Goal: Information Seeking & Learning: Learn about a topic

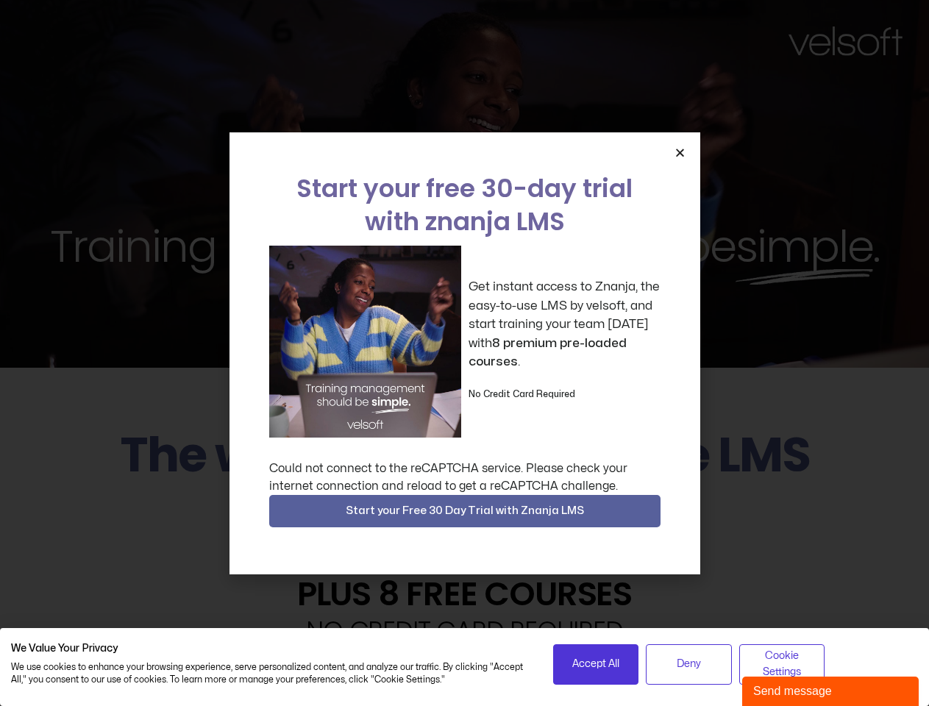
click at [464, 353] on div "Get instant access to Znanja, the easy-to-use LMS by velsoft, and start trainin…" at bounding box center [464, 342] width 391 height 192
click at [679, 152] on icon "Close" at bounding box center [679, 152] width 11 height 11
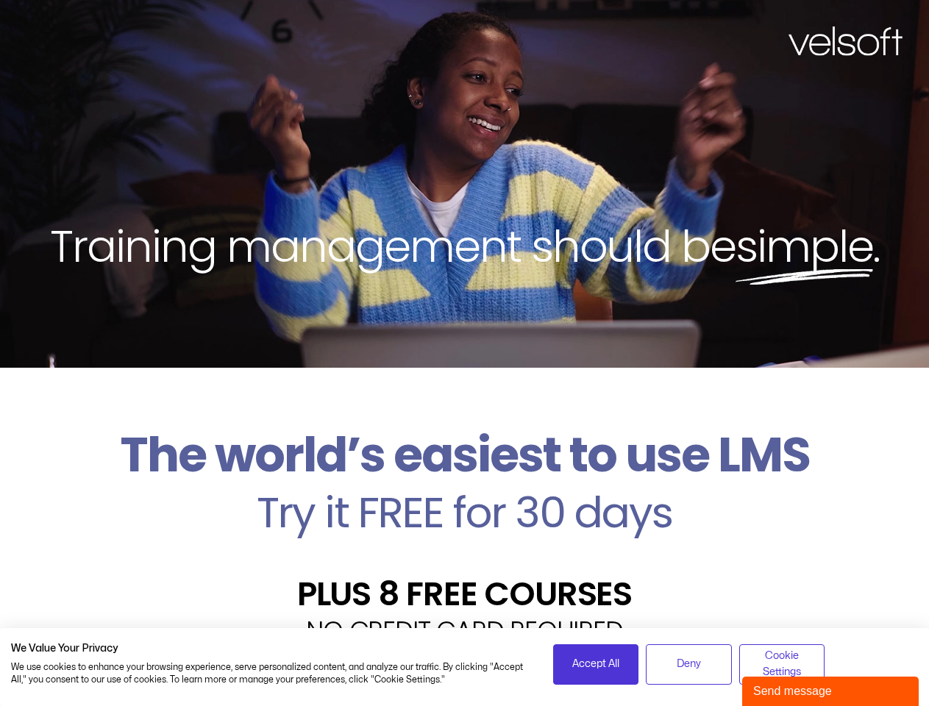
click at [465, 511] on h2 "Try it FREE for 30 days" at bounding box center [464, 512] width 906 height 43
click at [595, 664] on span "Accept All" at bounding box center [595, 664] width 47 height 16
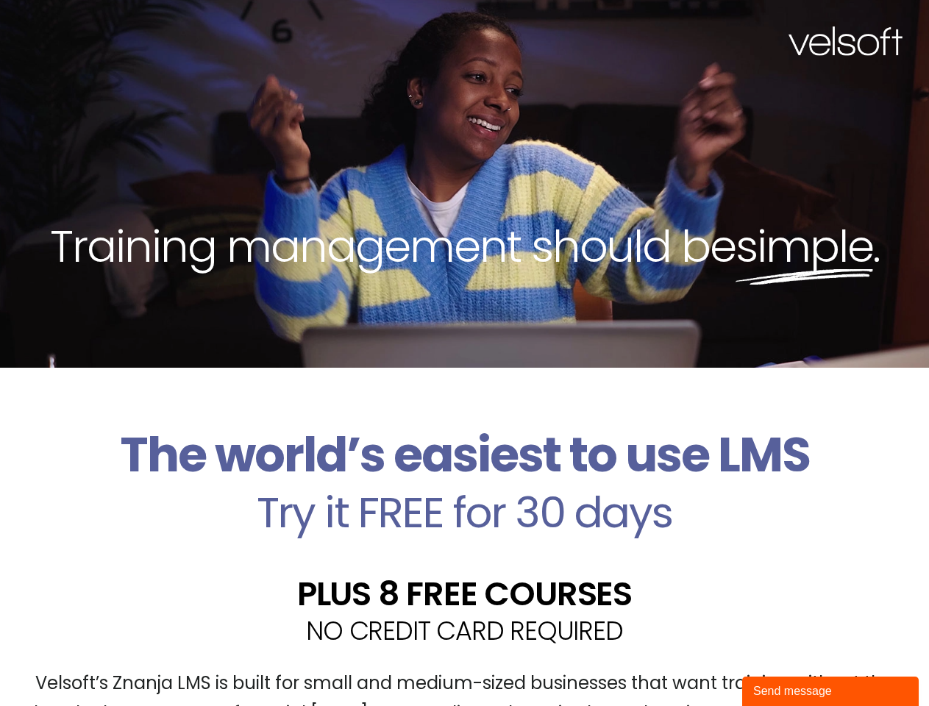
click at [688, 664] on div "Velsoft’s Znanja LMS is built for small and medium-sized businesses that want t…" at bounding box center [464, 704] width 906 height 107
click at [781, 664] on div "Velsoft’s Znanja LMS is built for small and medium-sized businesses that want t…" at bounding box center [464, 704] width 906 height 107
click at [830, 691] on div "Send message" at bounding box center [830, 691] width 154 height 18
